Goal: Navigation & Orientation: Find specific page/section

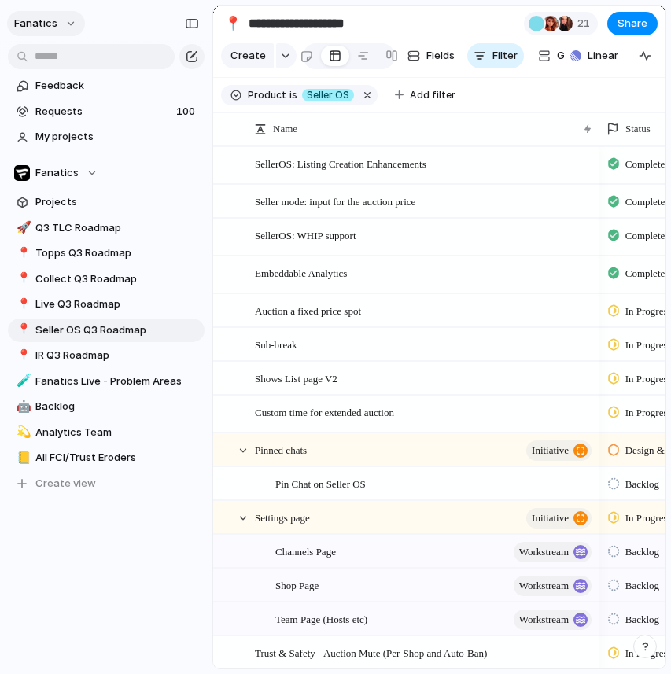
click at [39, 28] on span "fanatics" at bounding box center [35, 24] width 43 height 16
click at [39, 28] on div "Settings Invite members Change theme Sign out" at bounding box center [335, 337] width 671 height 674
click at [367, 102] on button "button" at bounding box center [367, 95] width 20 height 20
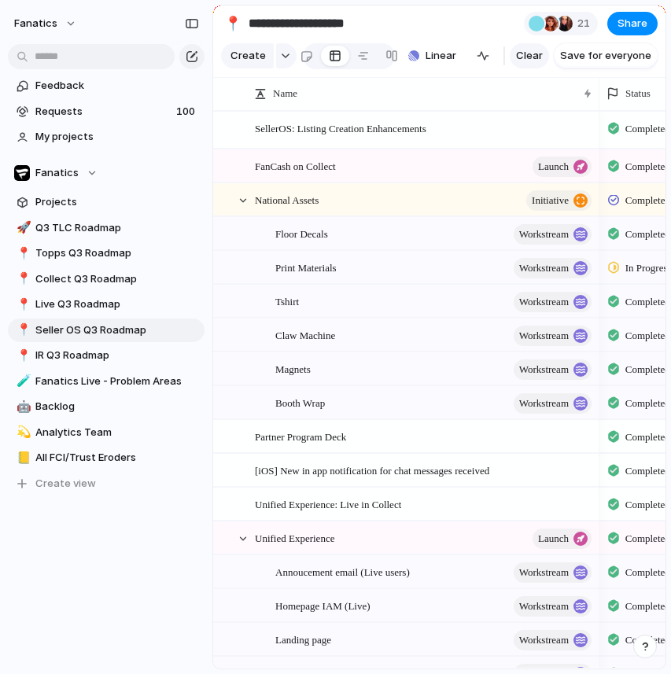
click at [537, 50] on span "Clear" at bounding box center [529, 56] width 27 height 16
